Goal: Task Accomplishment & Management: Complete application form

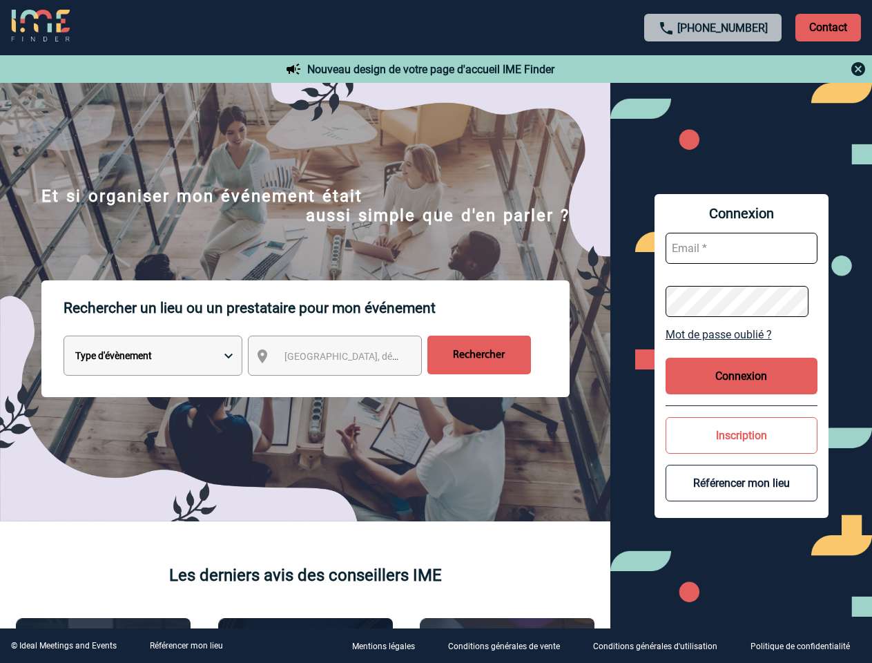
click at [436, 331] on p "Rechercher un lieu ou un prestataire pour mon événement" at bounding box center [317, 307] width 506 height 55
click at [828, 27] on p "Contact" at bounding box center [828, 28] width 66 height 28
click at [713, 69] on div at bounding box center [713, 69] width 307 height 17
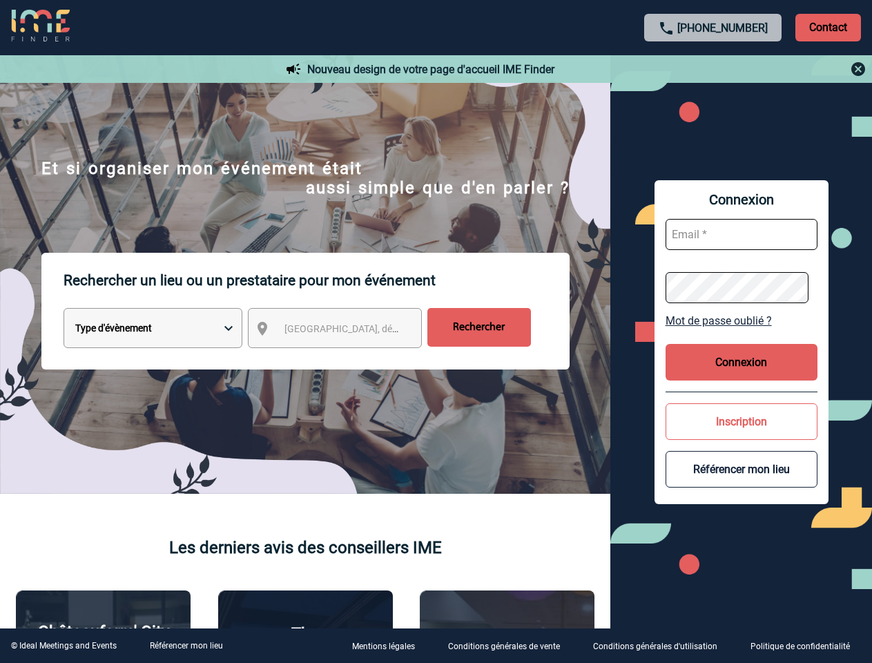
click at [347, 358] on div at bounding box center [332, 252] width 664 height 505
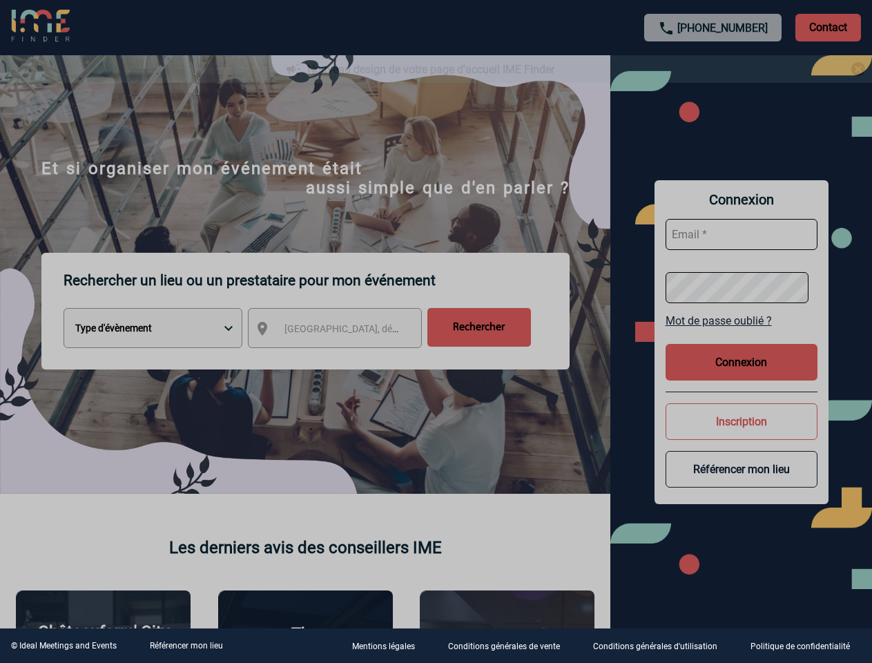
click at [742, 334] on div at bounding box center [436, 331] width 872 height 663
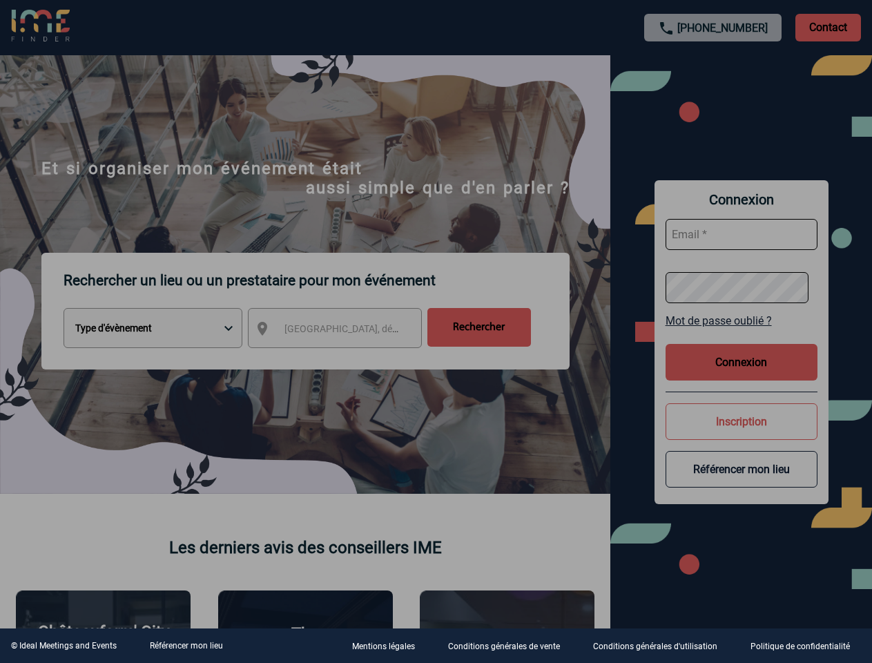
click at [742, 376] on div at bounding box center [436, 331] width 872 height 663
click at [742, 435] on div at bounding box center [436, 331] width 872 height 663
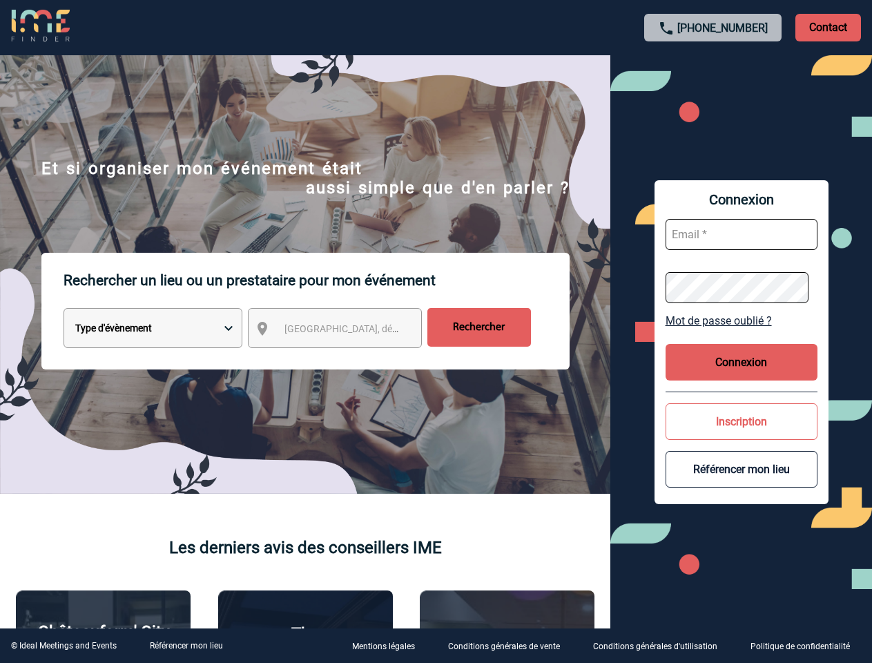
click at [742, 483] on button "Référencer mon lieu" at bounding box center [742, 469] width 152 height 37
click at [186, 646] on link "Référencer mon lieu" at bounding box center [186, 646] width 73 height 10
